Goal: Information Seeking & Learning: Learn about a topic

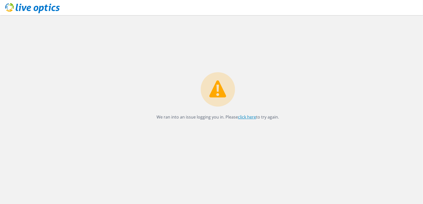
click at [248, 117] on link "click here" at bounding box center [247, 117] width 18 height 6
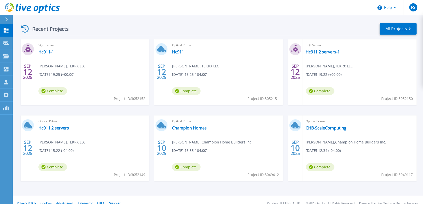
scroll to position [99, 0]
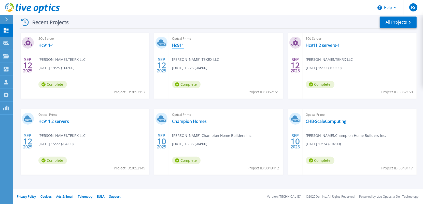
click at [177, 44] on link "Hc911" at bounding box center [178, 45] width 12 height 5
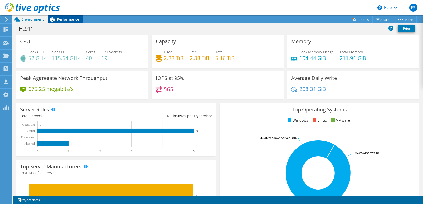
click at [64, 18] on span "Performance" at bounding box center [68, 19] width 22 height 5
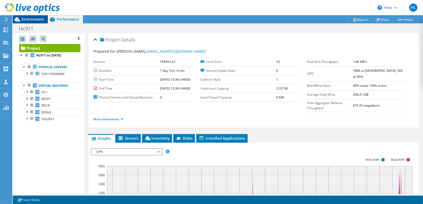
click at [31, 19] on span "Environment" at bounding box center [33, 19] width 22 height 5
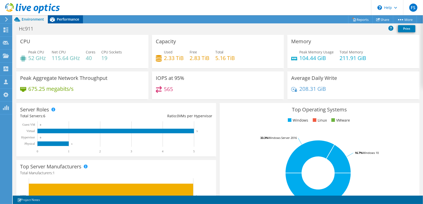
click at [65, 19] on span "Performance" at bounding box center [68, 19] width 22 height 5
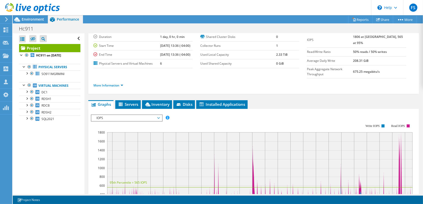
scroll to position [43, 0]
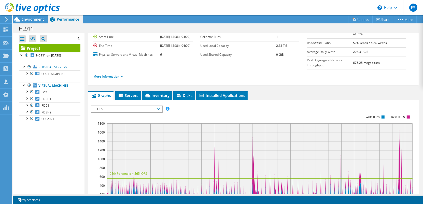
click at [159, 106] on span "IOPS" at bounding box center [126, 109] width 71 height 6
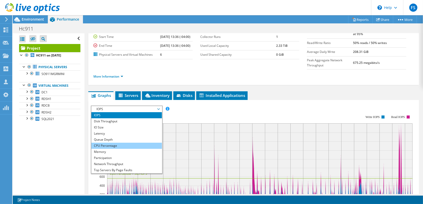
click at [142, 143] on li "CPU Percentage" at bounding box center [126, 146] width 71 height 6
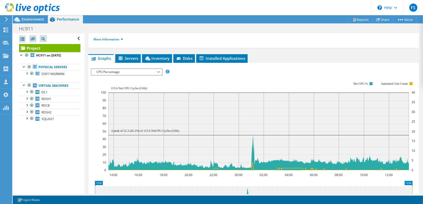
scroll to position [79, 0]
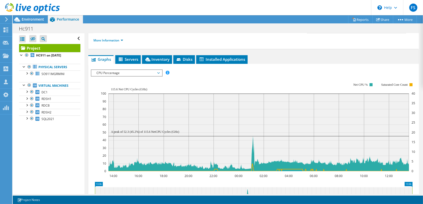
click at [159, 70] on span "CPU Percentage" at bounding box center [126, 73] width 65 height 6
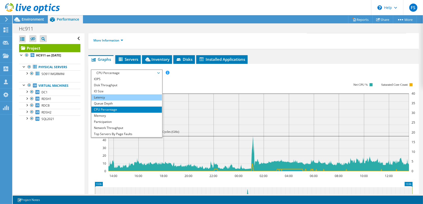
scroll to position [18, 0]
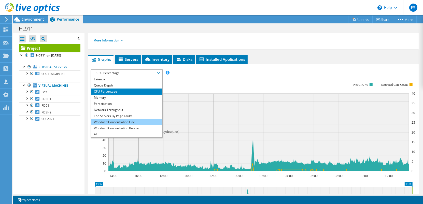
click at [119, 119] on li "Workload Concentration Line" at bounding box center [126, 122] width 71 height 6
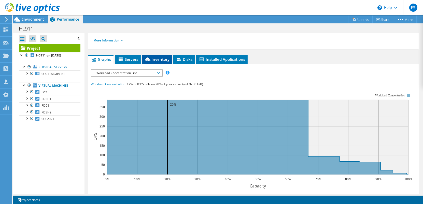
click at [159, 57] on span "Inventory" at bounding box center [157, 59] width 25 height 5
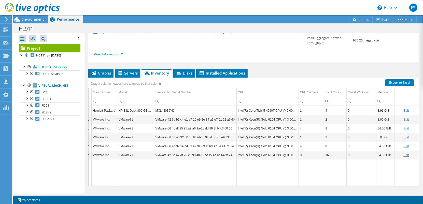
scroll to position [65, 0]
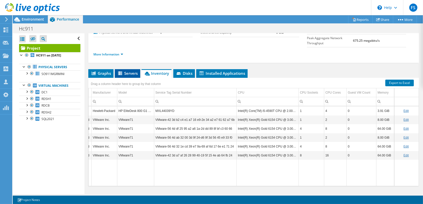
click at [128, 69] on li "Servers" at bounding box center [127, 73] width 25 height 9
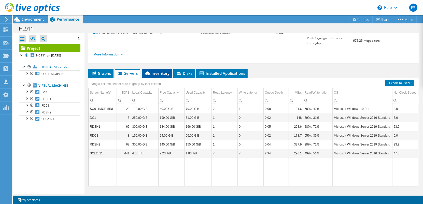
click at [166, 69] on li "Inventory" at bounding box center [157, 73] width 30 height 9
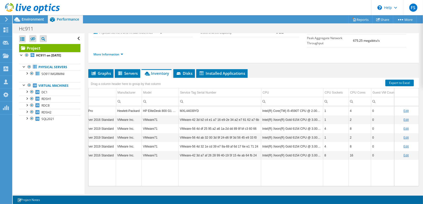
scroll to position [0, 76]
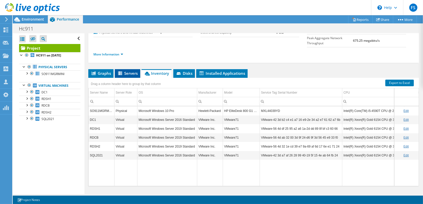
click at [124, 71] on span "Servers" at bounding box center [127, 73] width 20 height 5
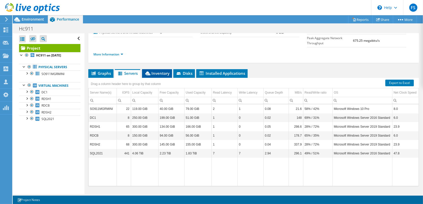
click at [158, 71] on span "Inventory" at bounding box center [157, 73] width 25 height 5
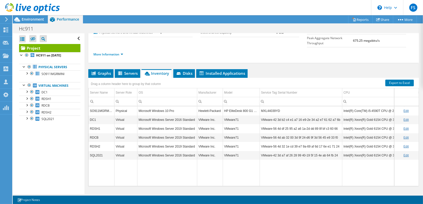
scroll to position [65, 0]
click at [261, 164] on td "Data grid" at bounding box center [301, 173] width 83 height 27
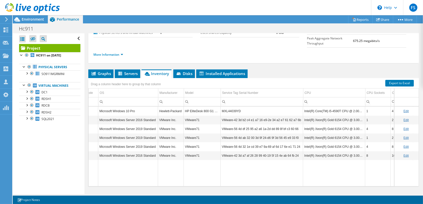
scroll to position [0, 51]
